Goal: Navigation & Orientation: Find specific page/section

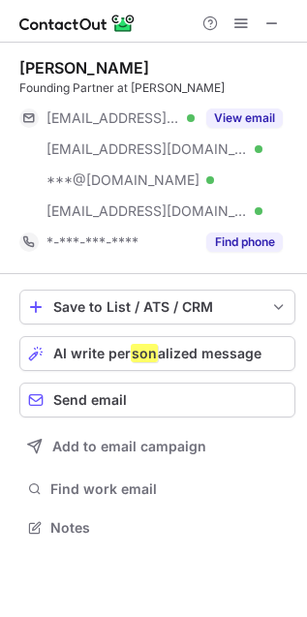
scroll to position [514, 307]
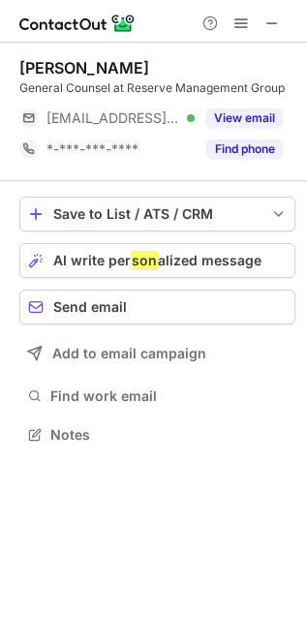
scroll to position [421, 307]
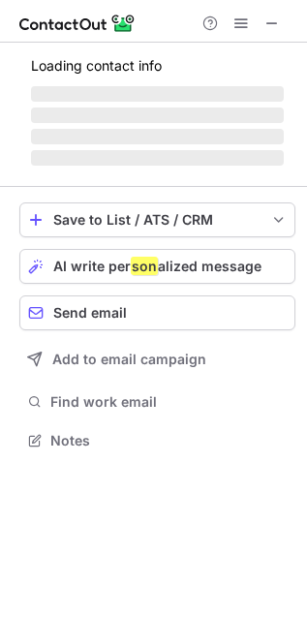
scroll to position [484, 307]
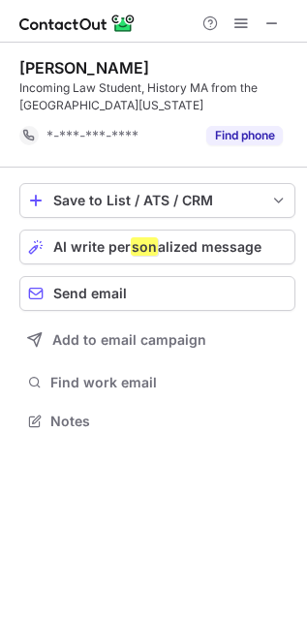
scroll to position [10, 10]
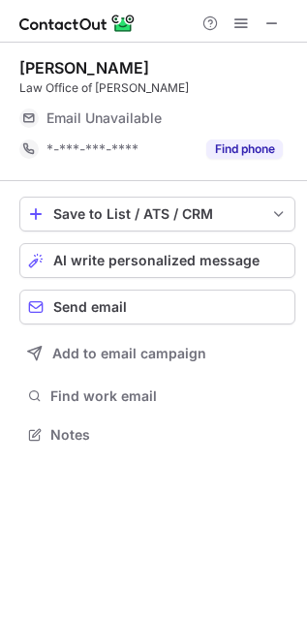
scroll to position [428, 307]
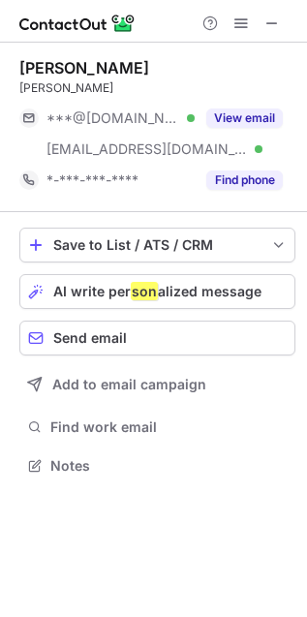
scroll to position [451, 307]
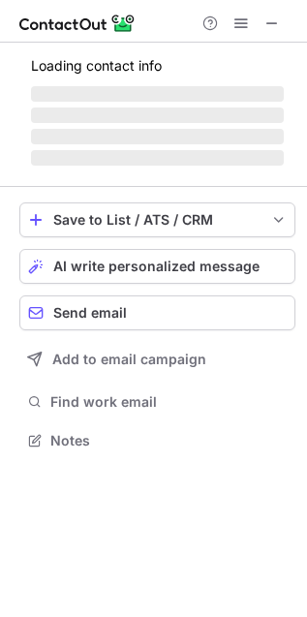
scroll to position [451, 307]
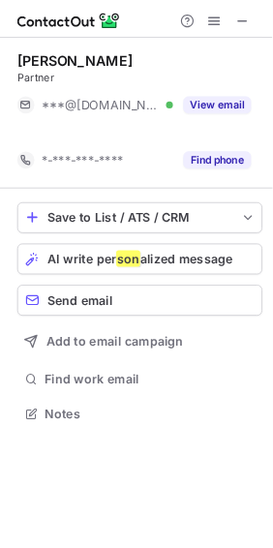
scroll to position [421, 307]
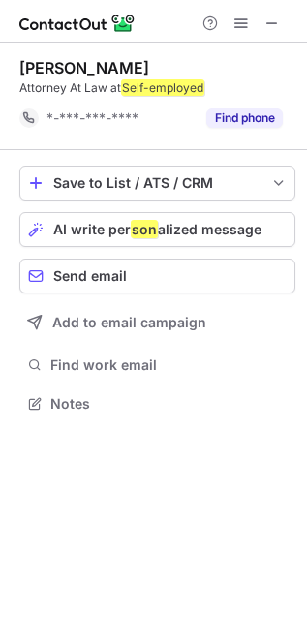
scroll to position [8, 10]
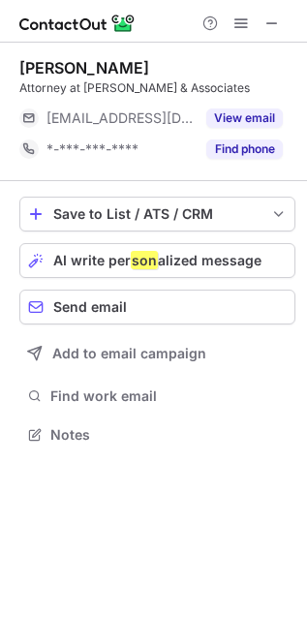
scroll to position [421, 307]
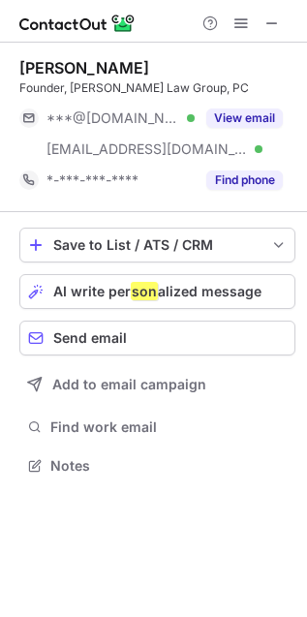
scroll to position [451, 307]
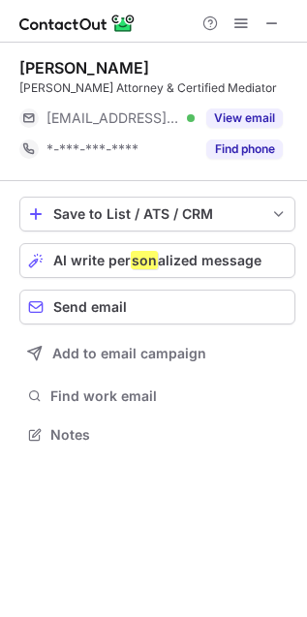
scroll to position [421, 307]
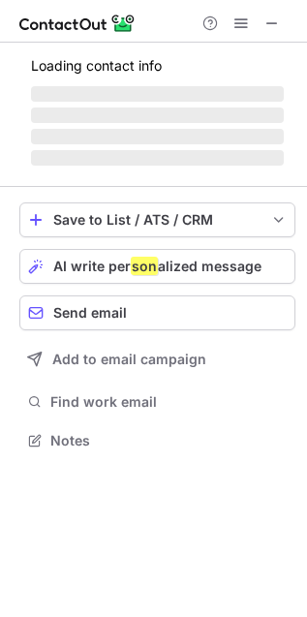
scroll to position [470, 307]
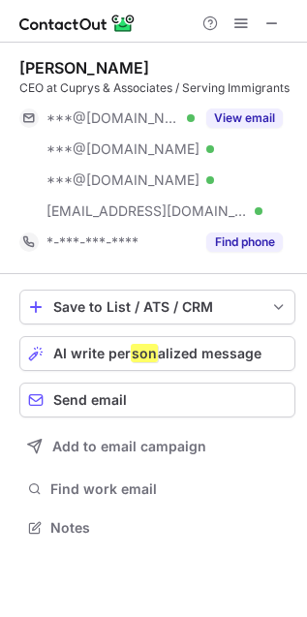
scroll to position [514, 307]
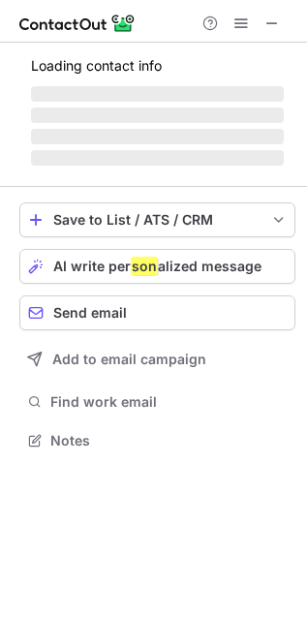
scroll to position [451, 307]
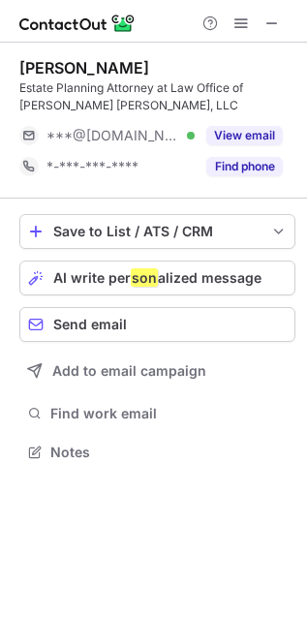
scroll to position [438, 307]
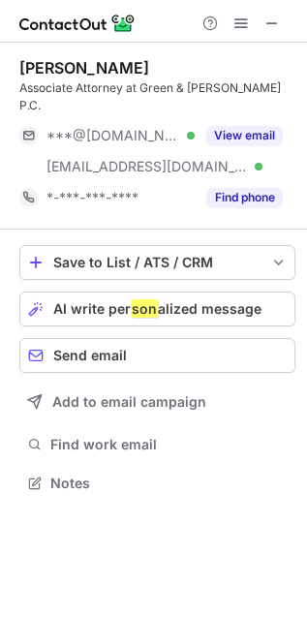
scroll to position [451, 307]
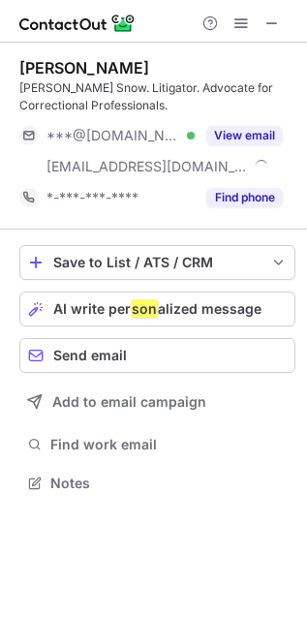
scroll to position [470, 307]
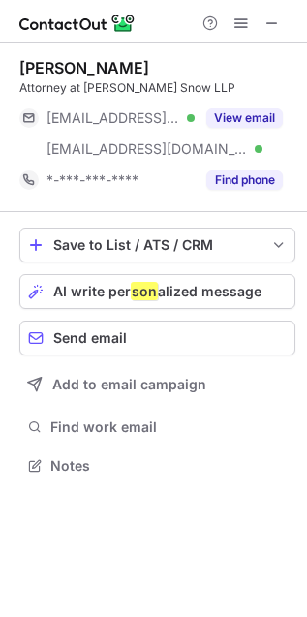
scroll to position [451, 307]
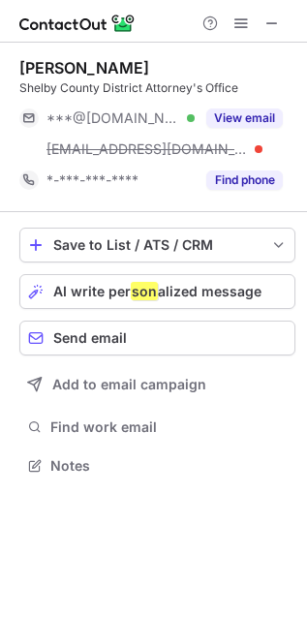
scroll to position [451, 307]
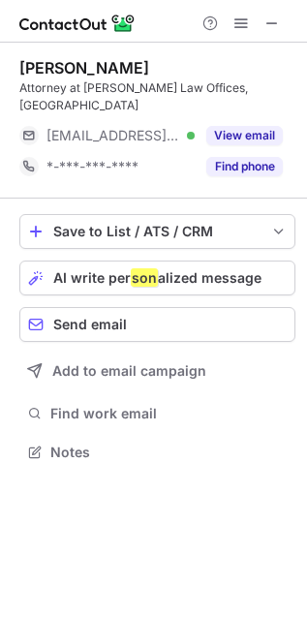
scroll to position [421, 307]
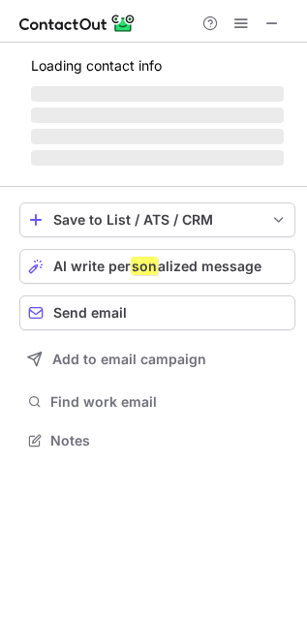
scroll to position [470, 307]
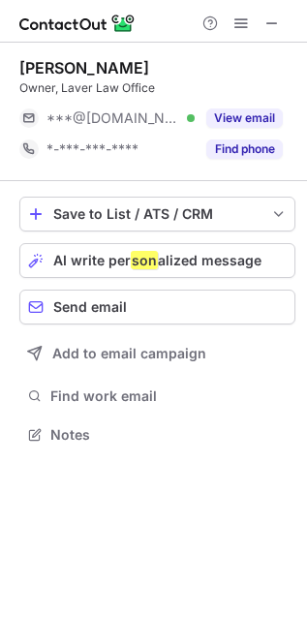
scroll to position [421, 307]
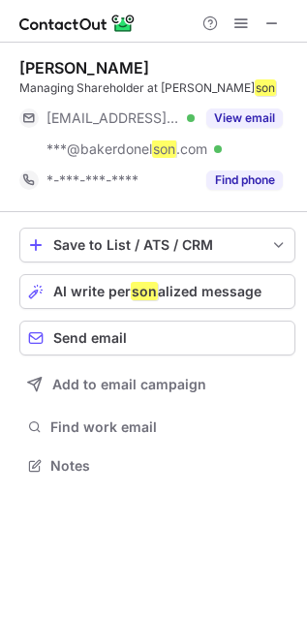
scroll to position [451, 307]
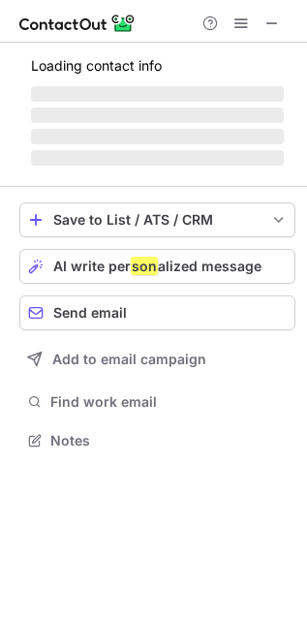
scroll to position [421, 307]
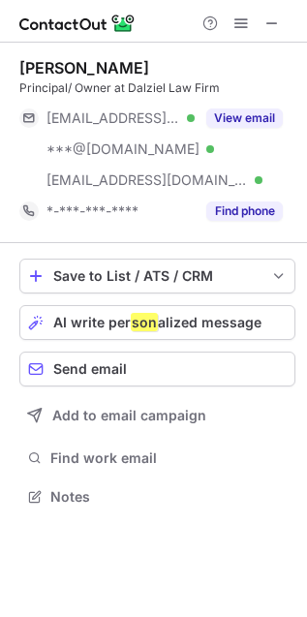
scroll to position [484, 307]
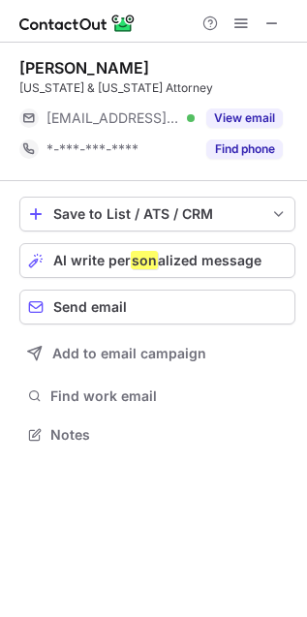
scroll to position [421, 307]
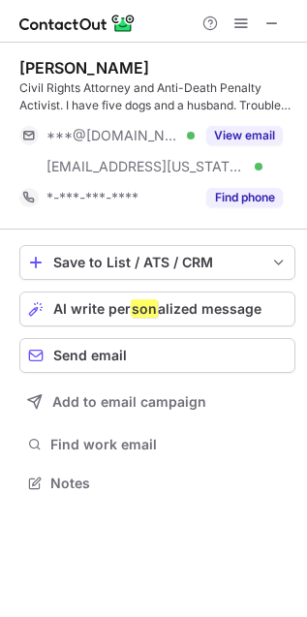
scroll to position [470, 307]
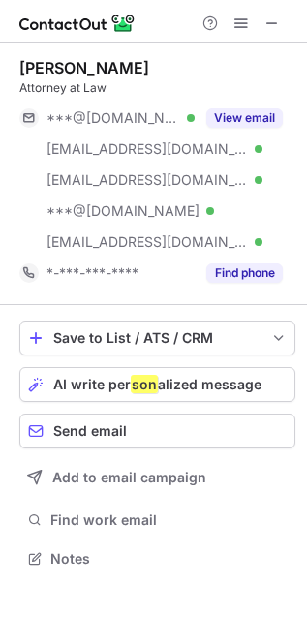
scroll to position [545, 307]
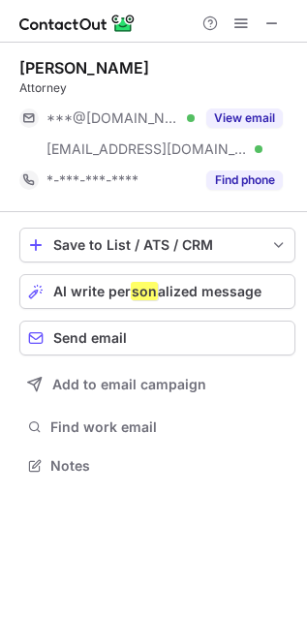
scroll to position [451, 307]
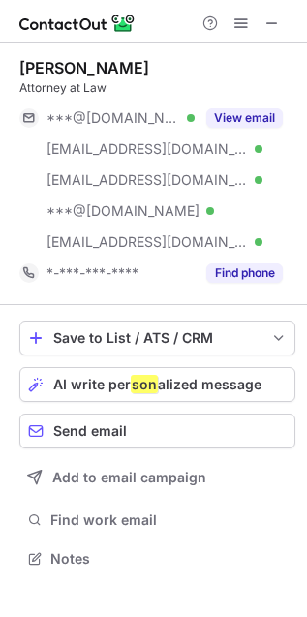
scroll to position [545, 307]
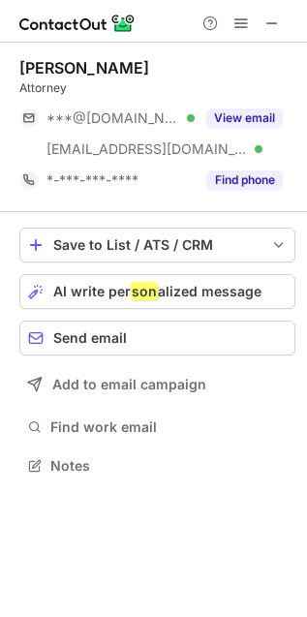
scroll to position [451, 307]
